Goal: Navigation & Orientation: Find specific page/section

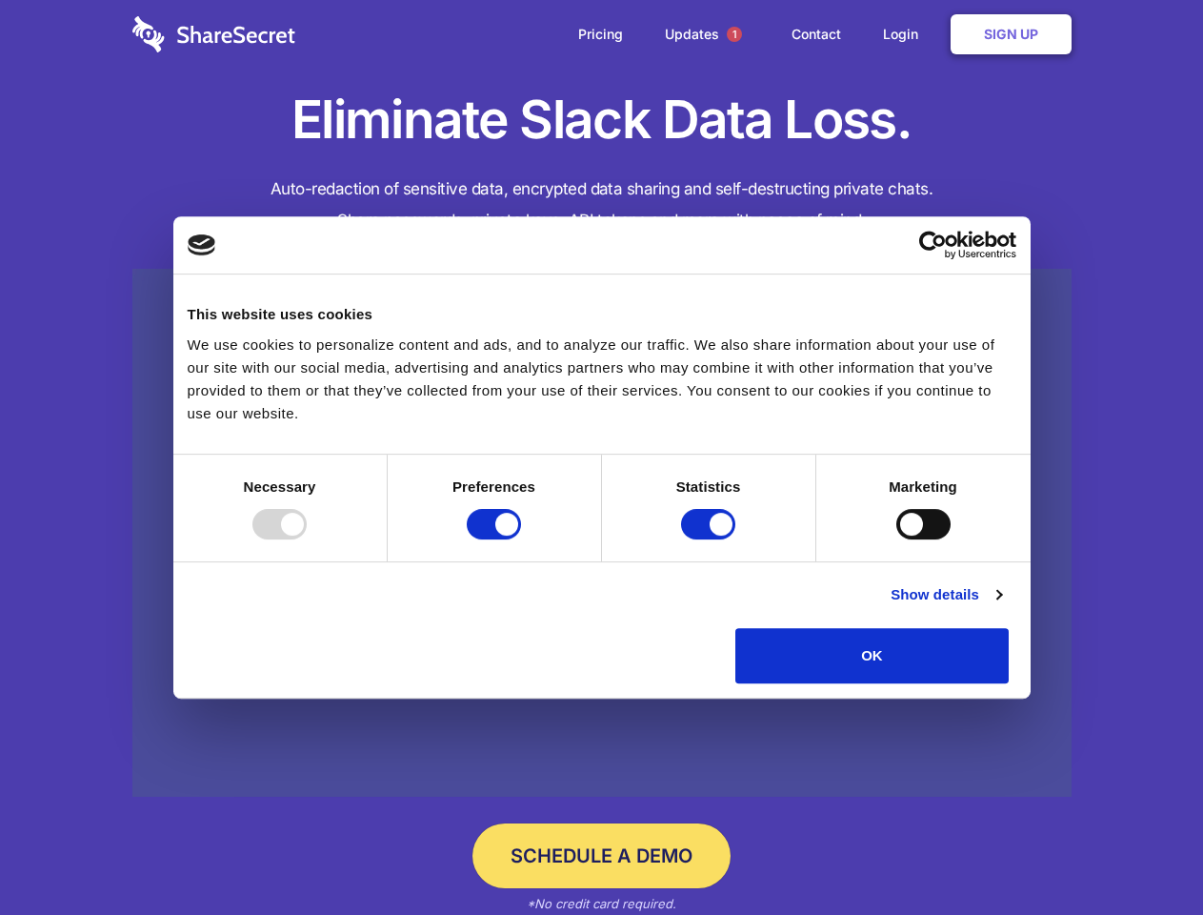
click at [307, 539] on div at bounding box center [279, 524] width 54 height 30
click at [521, 539] on input "Preferences" at bounding box center [494, 524] width 54 height 30
checkbox input "false"
click at [711, 539] on input "Statistics" at bounding box center [708, 524] width 54 height 30
checkbox input "false"
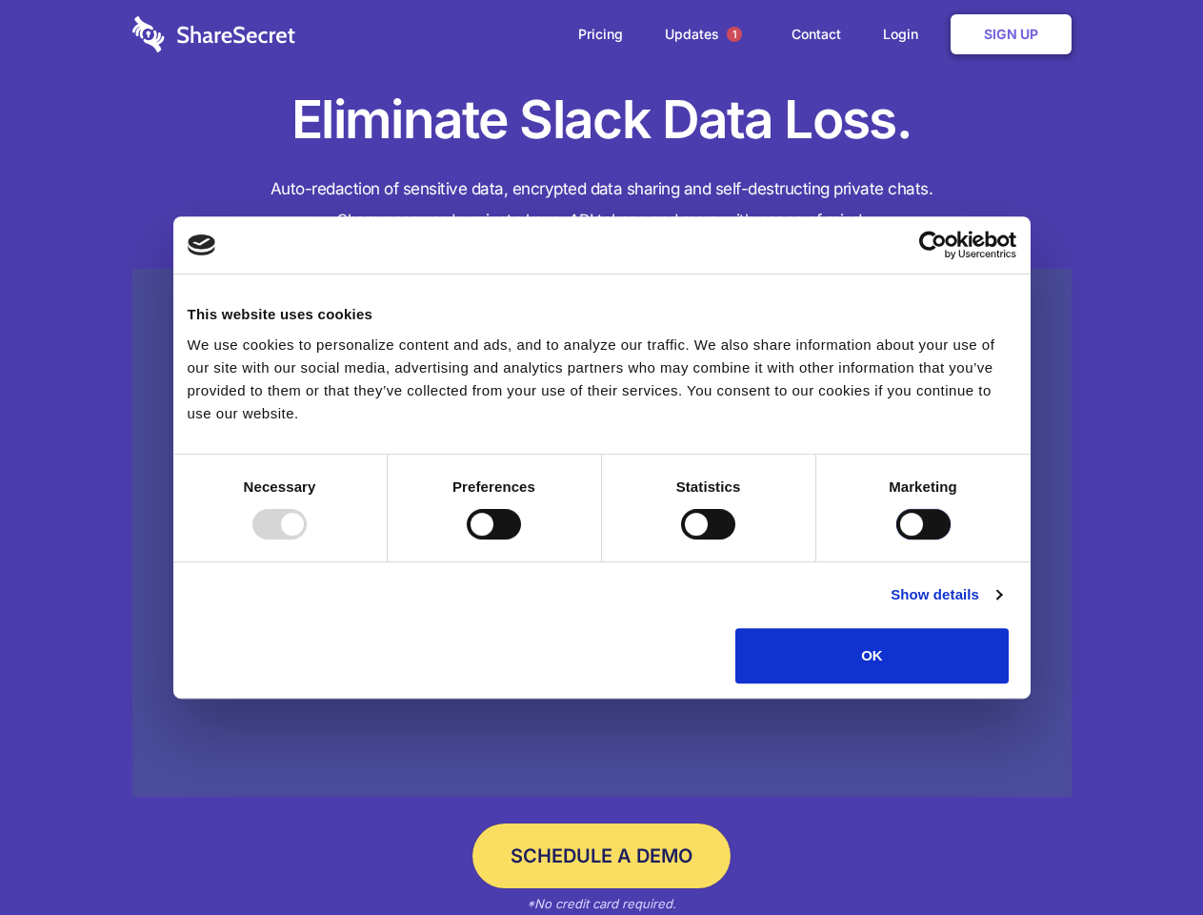
click at [897, 539] on input "Marketing" at bounding box center [924, 524] width 54 height 30
checkbox input "true"
click at [1001, 606] on link "Show details" at bounding box center [946, 594] width 111 height 23
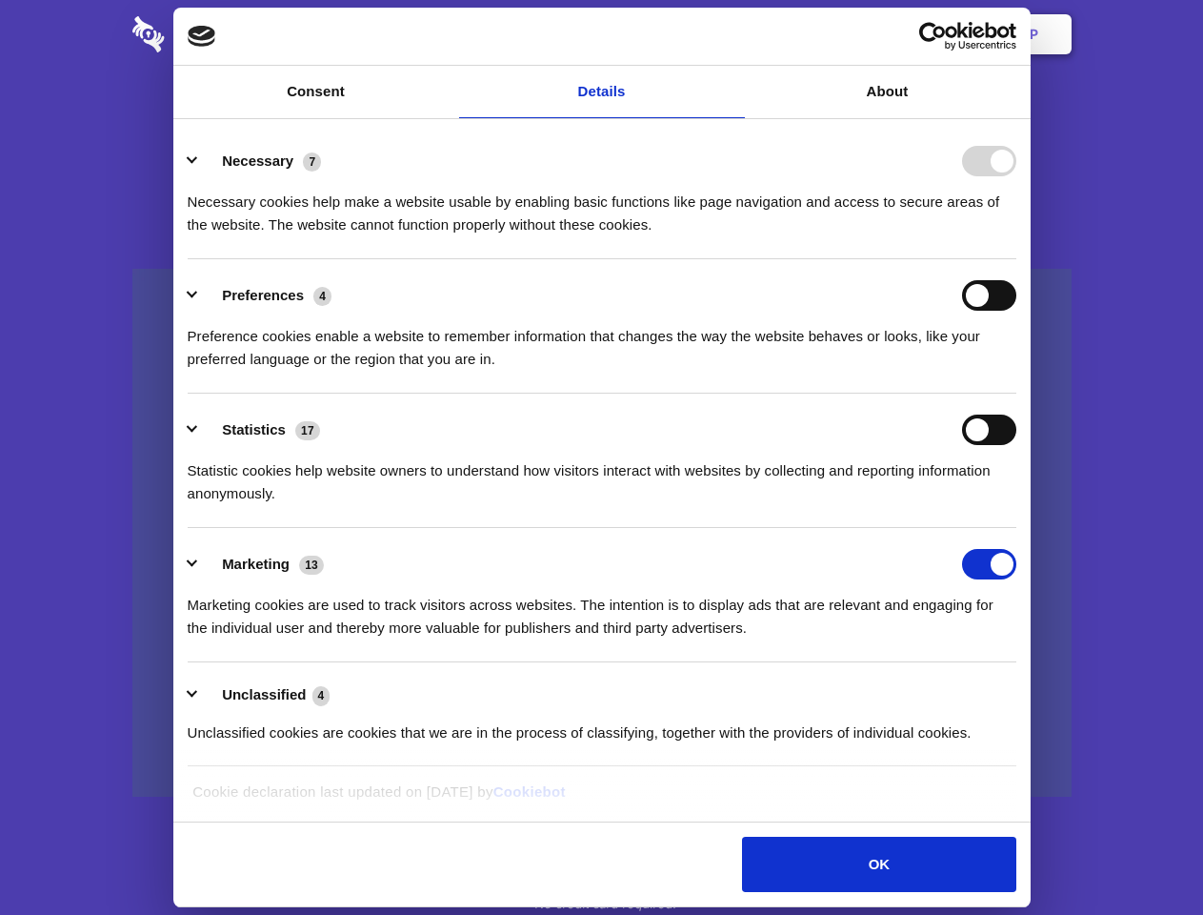
click at [1025, 690] on ul "Necessary 7 Necessary cookies help make a website usable by enabling basic func…" at bounding box center [601, 446] width 847 height 642
click at [734, 34] on span "1" at bounding box center [734, 34] width 15 height 15
